Goal: Navigation & Orientation: Find specific page/section

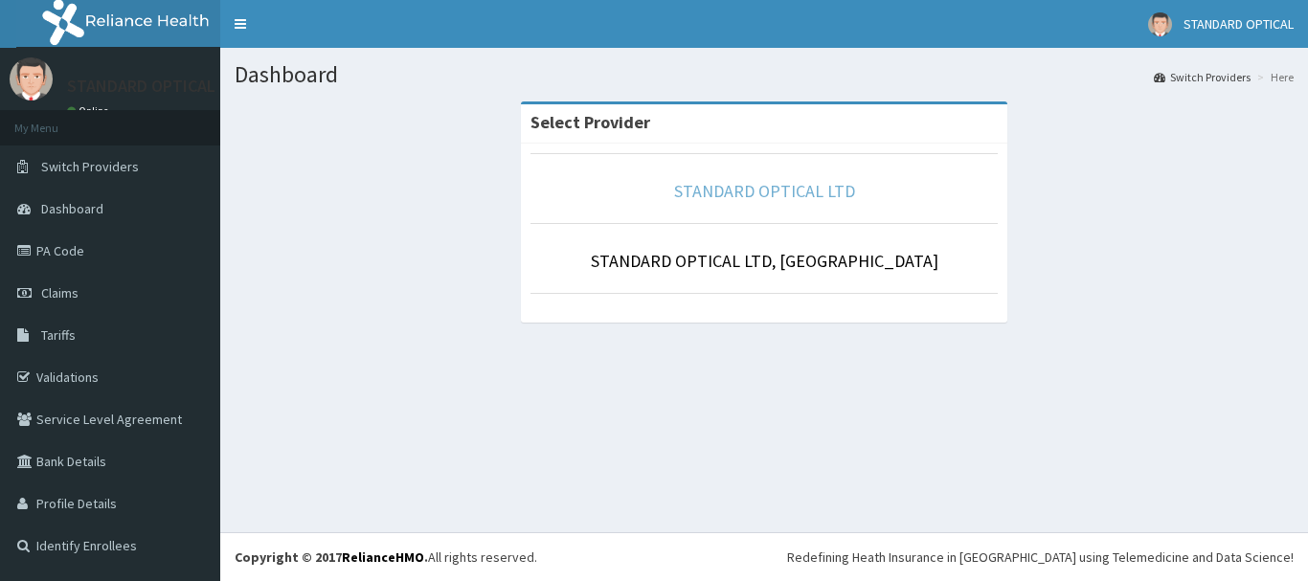
click at [745, 191] on link "STANDARD OPTICAL LTD" at bounding box center [764, 191] width 181 height 22
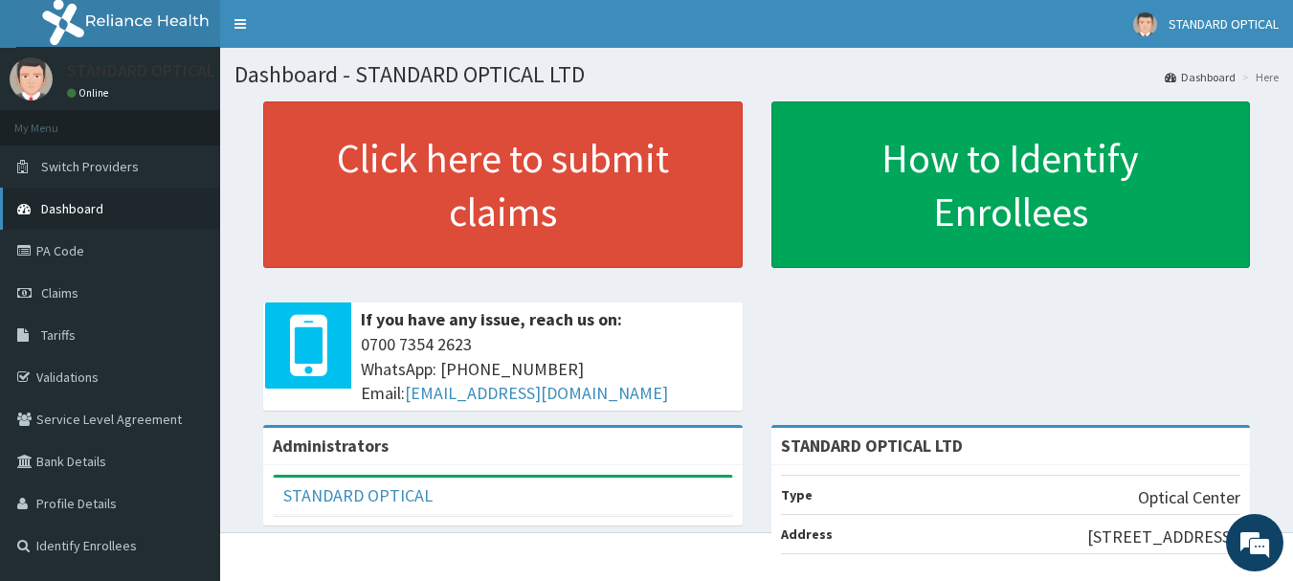
click at [88, 207] on span "Dashboard" at bounding box center [72, 208] width 62 height 17
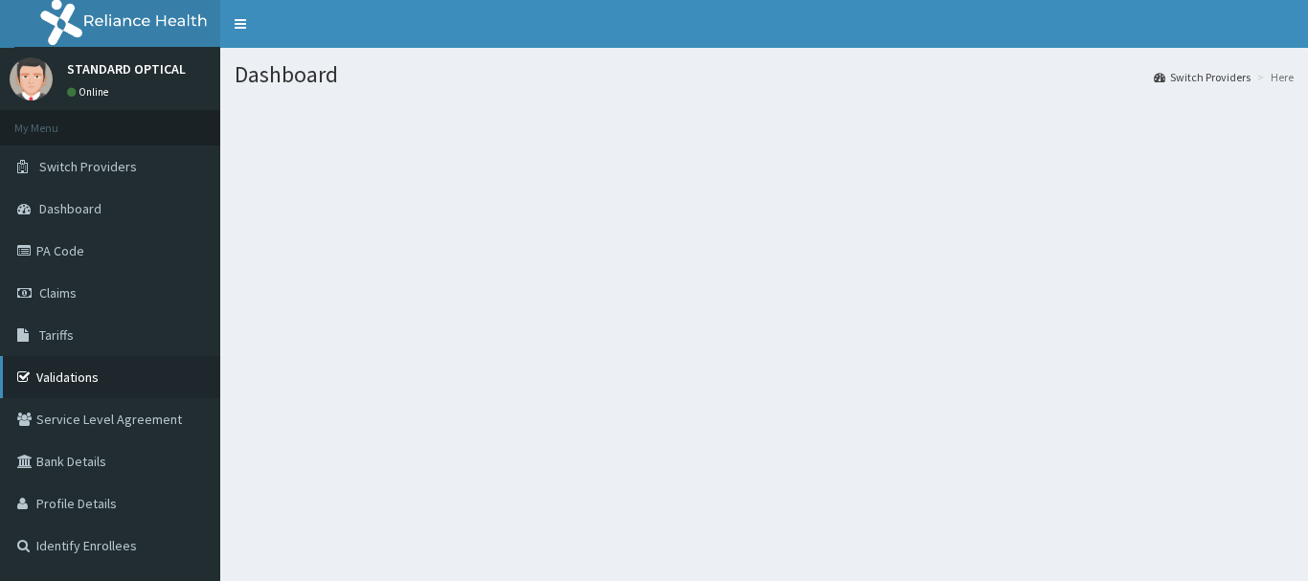
click at [58, 374] on link "Validations" at bounding box center [110, 377] width 220 height 42
